Goal: Go to known website: Access a specific website the user already knows

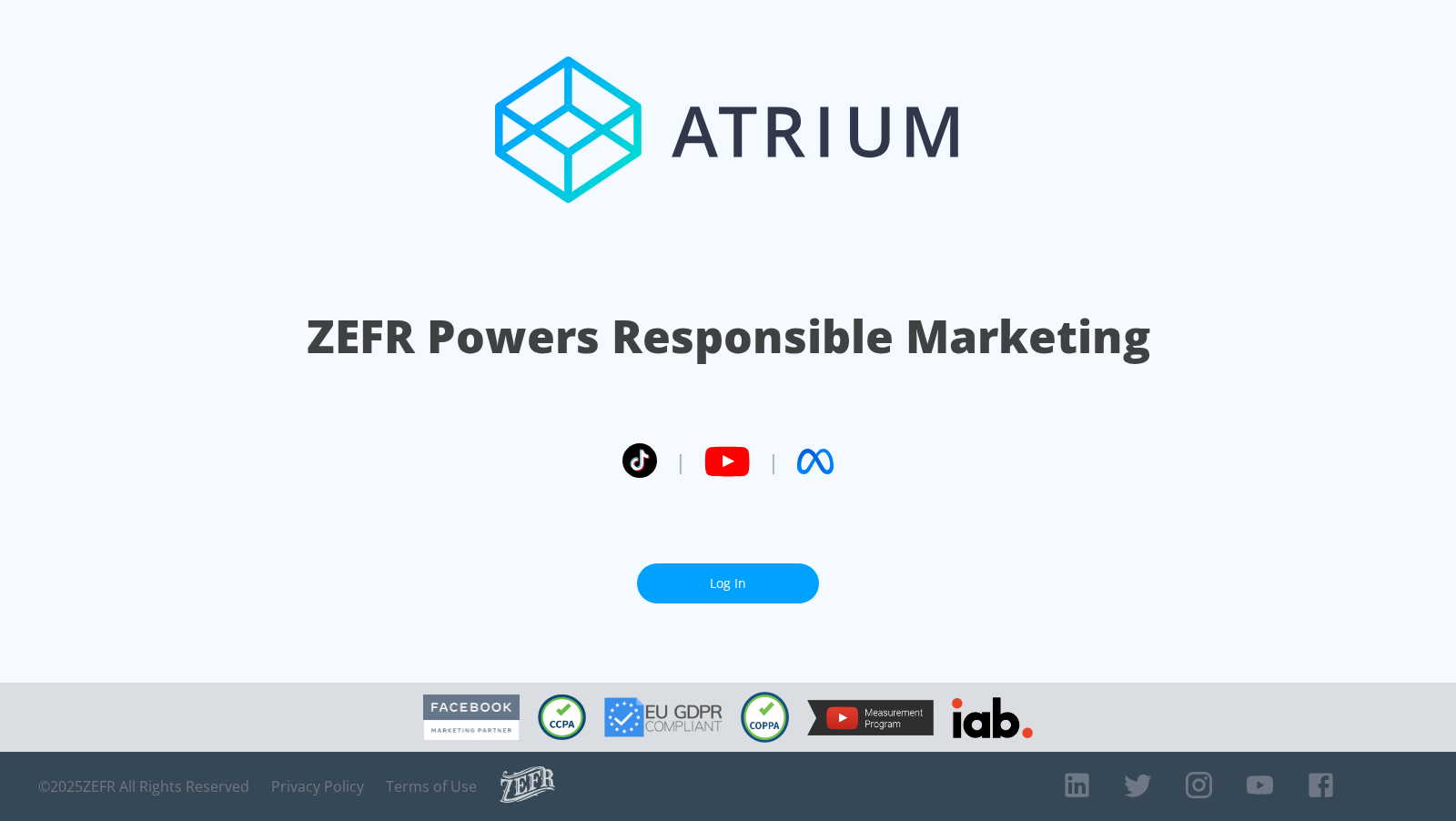
click at [767, 570] on link "Log In" at bounding box center [728, 583] width 182 height 41
